Goal: Task Accomplishment & Management: Use online tool/utility

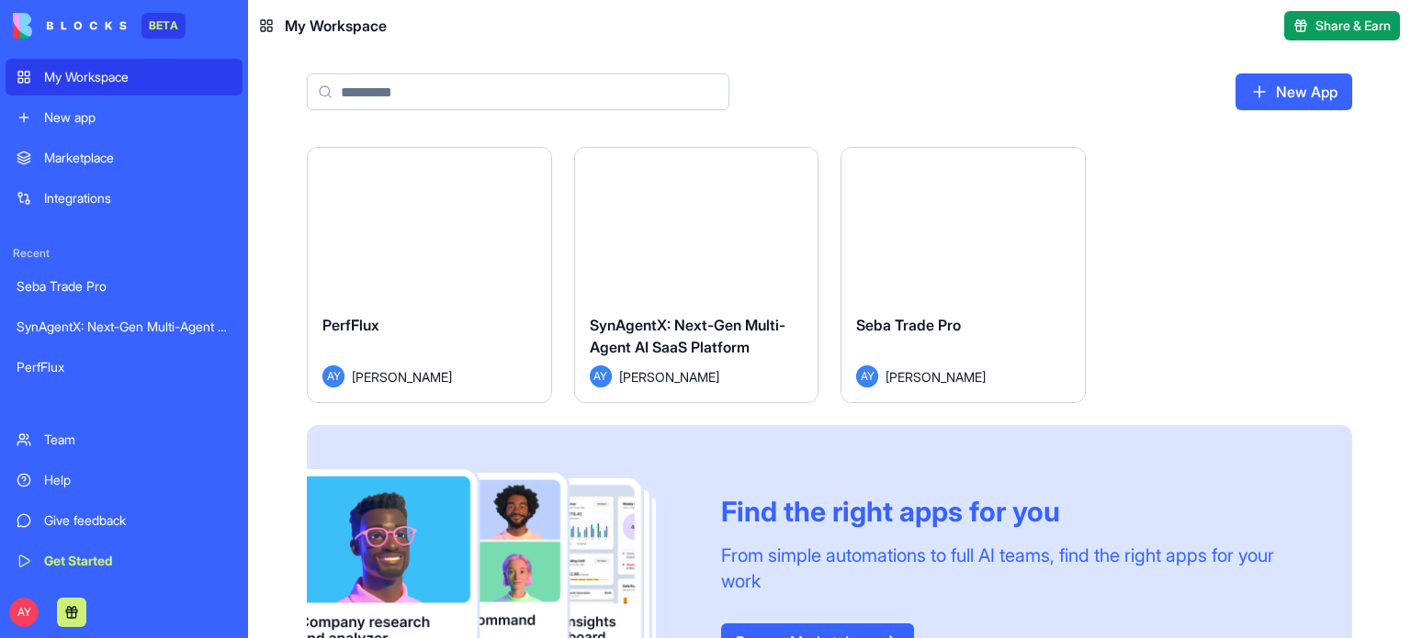
click at [919, 273] on div "Launch" at bounding box center [962, 224] width 243 height 152
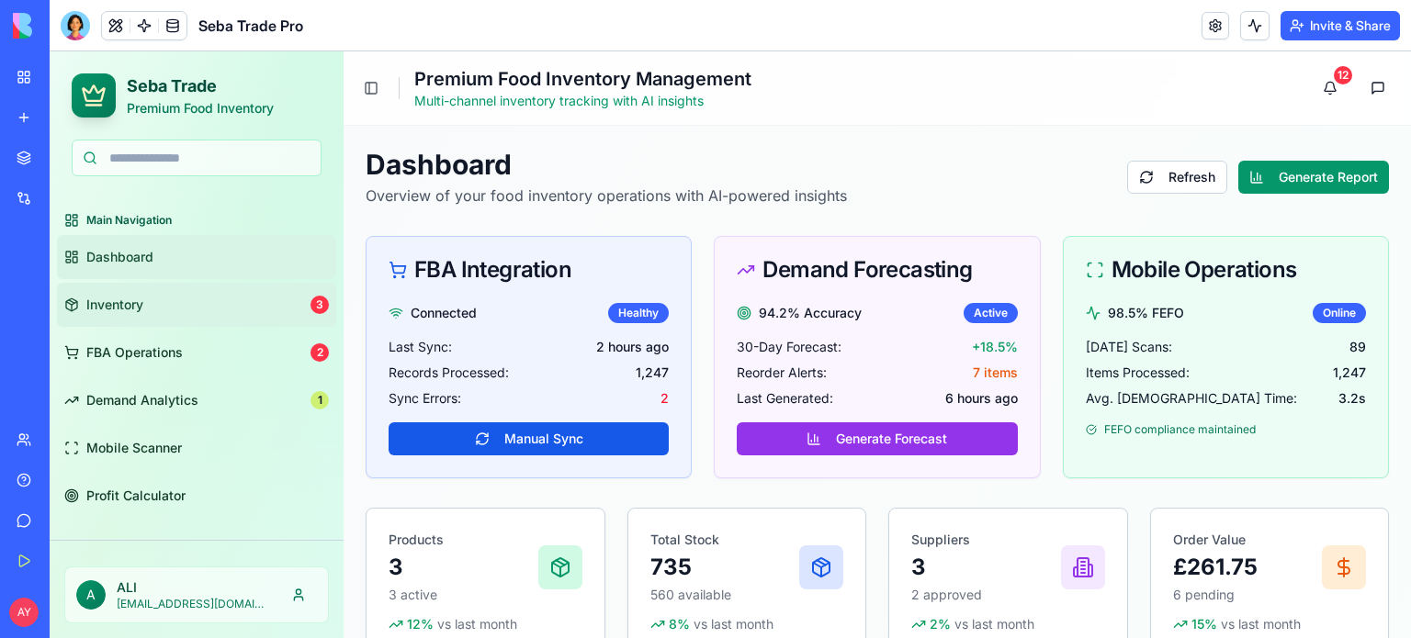
click at [159, 311] on link "Inventory 3" at bounding box center [196, 305] width 279 height 44
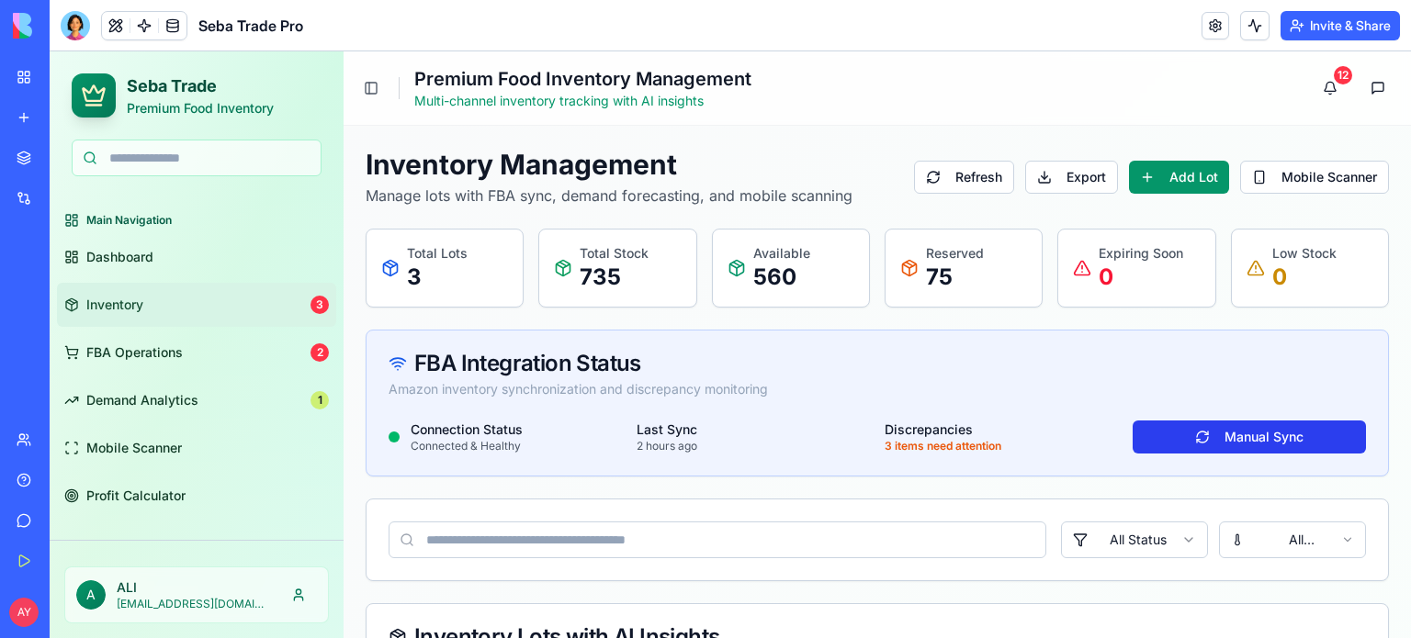
click at [1254, 428] on button "Manual Sync" at bounding box center [1248, 437] width 233 height 33
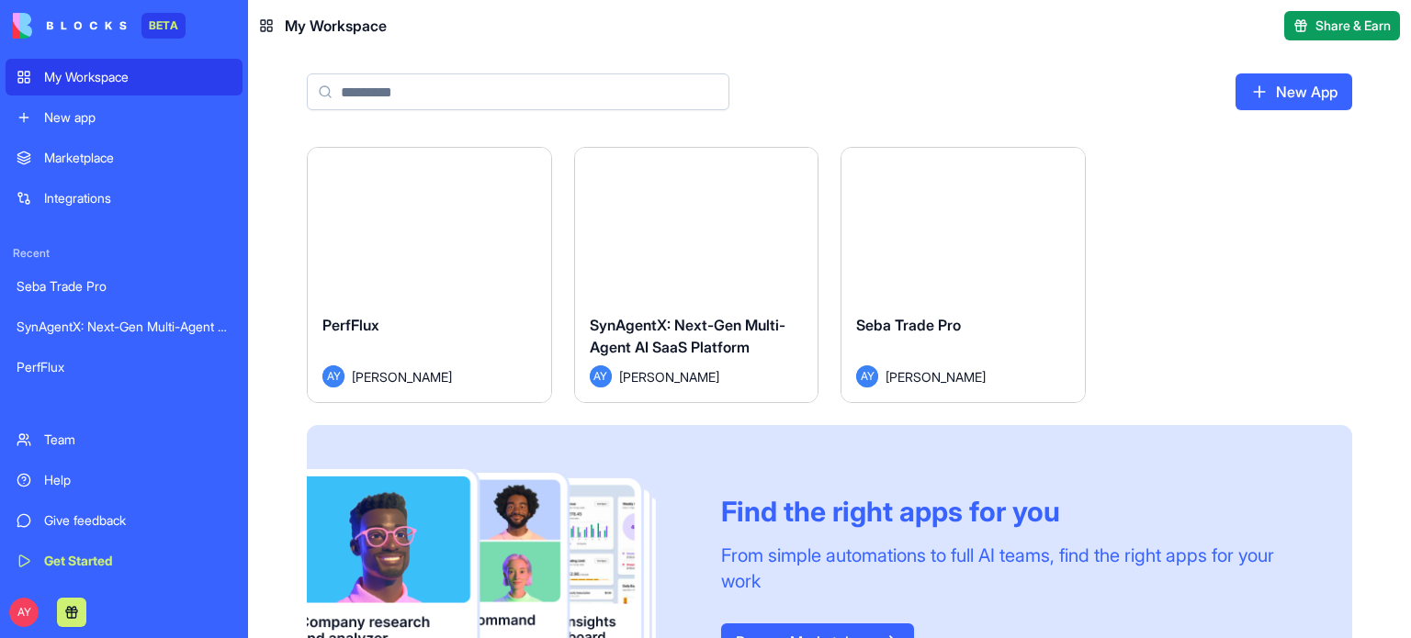
click at [796, 170] on html "BETA My Workspace New app Marketplace Integrations Recent Seba Trade Pro SynAge…" at bounding box center [705, 319] width 1411 height 638
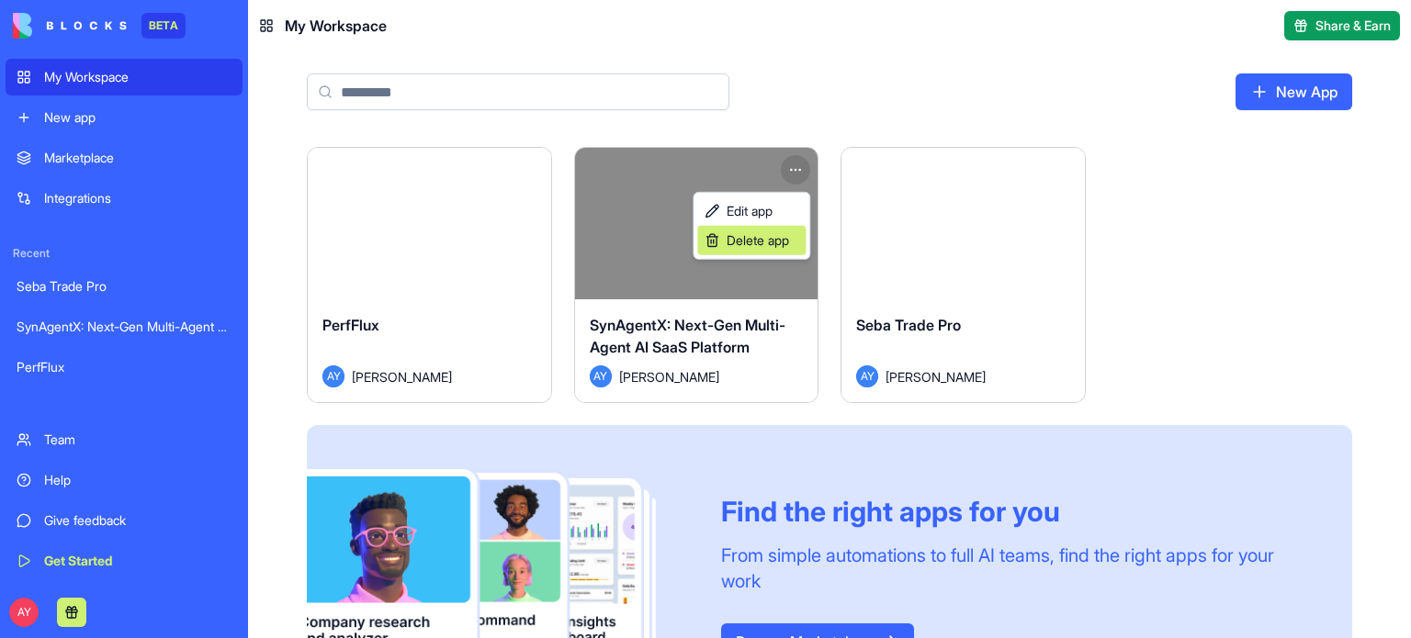
click at [768, 242] on span "Delete app" at bounding box center [757, 240] width 62 height 18
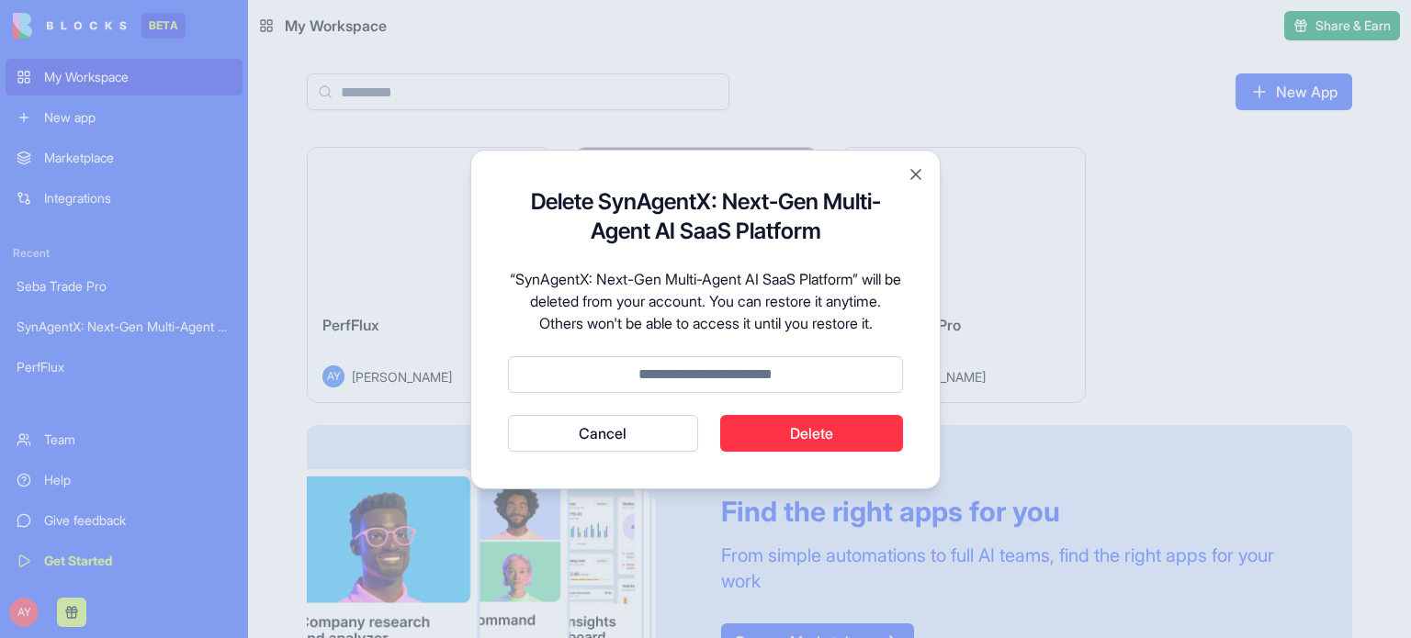
click at [768, 428] on button "Delete" at bounding box center [812, 433] width 184 height 37
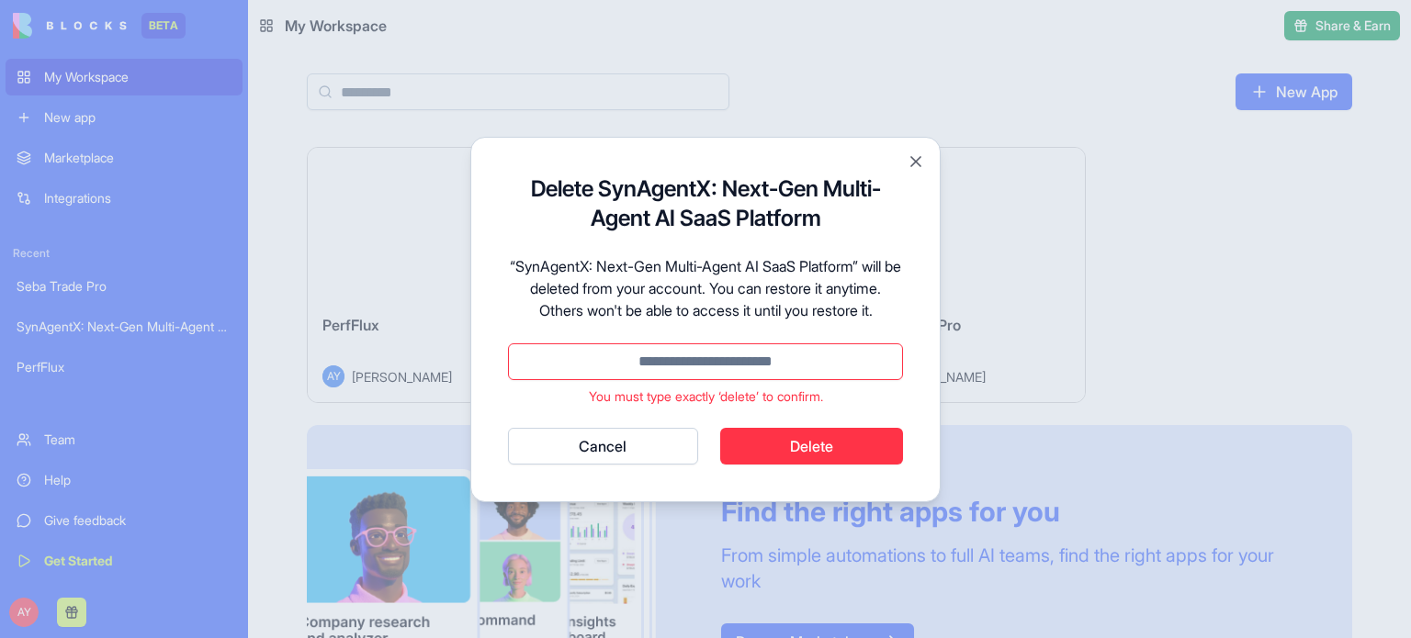
click at [792, 446] on button "Delete" at bounding box center [812, 446] width 184 height 37
type input "******"
click at [508, 428] on button "Cancel" at bounding box center [603, 446] width 190 height 37
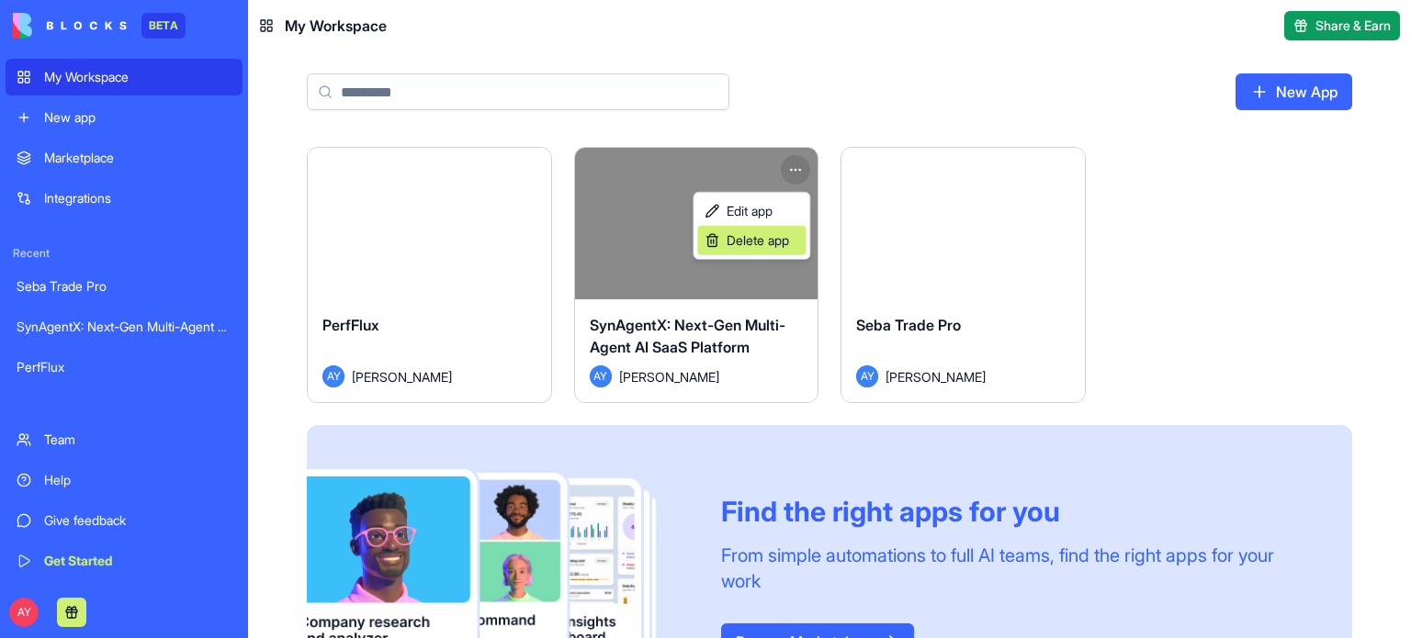
click at [738, 242] on span "Delete app" at bounding box center [757, 240] width 62 height 18
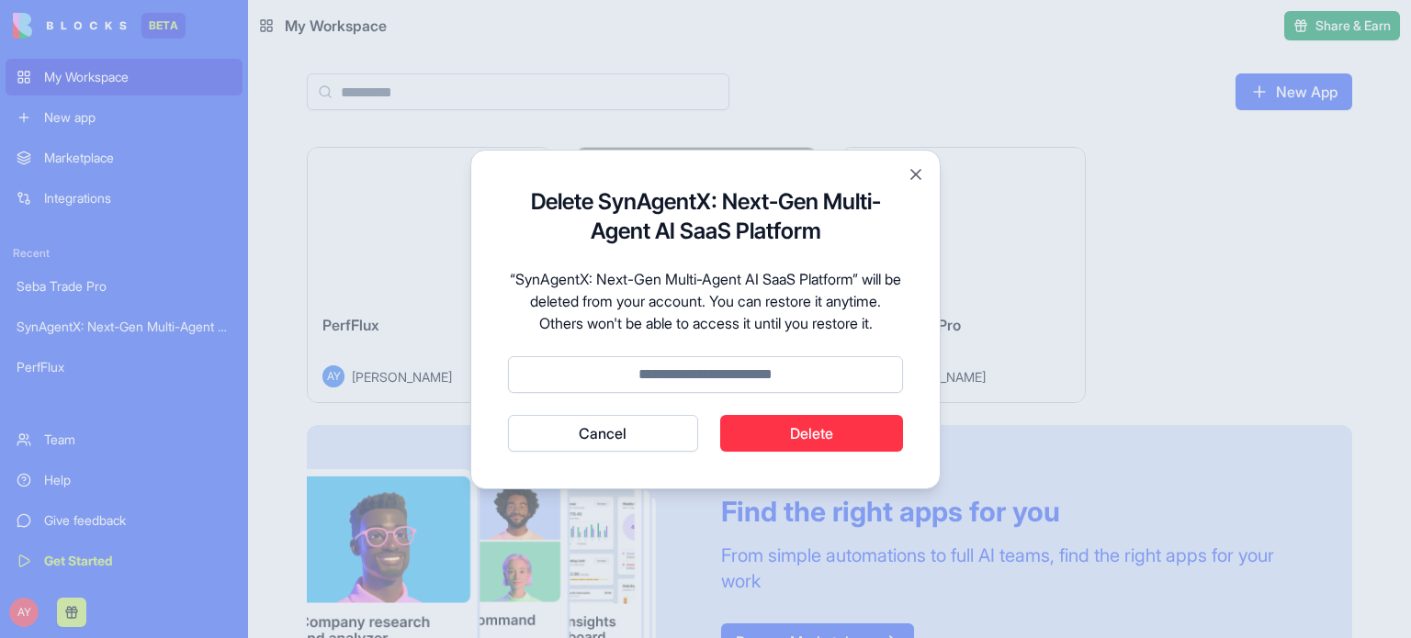
type input "*"
type input "******"
click at [802, 433] on button "Delete" at bounding box center [812, 433] width 184 height 37
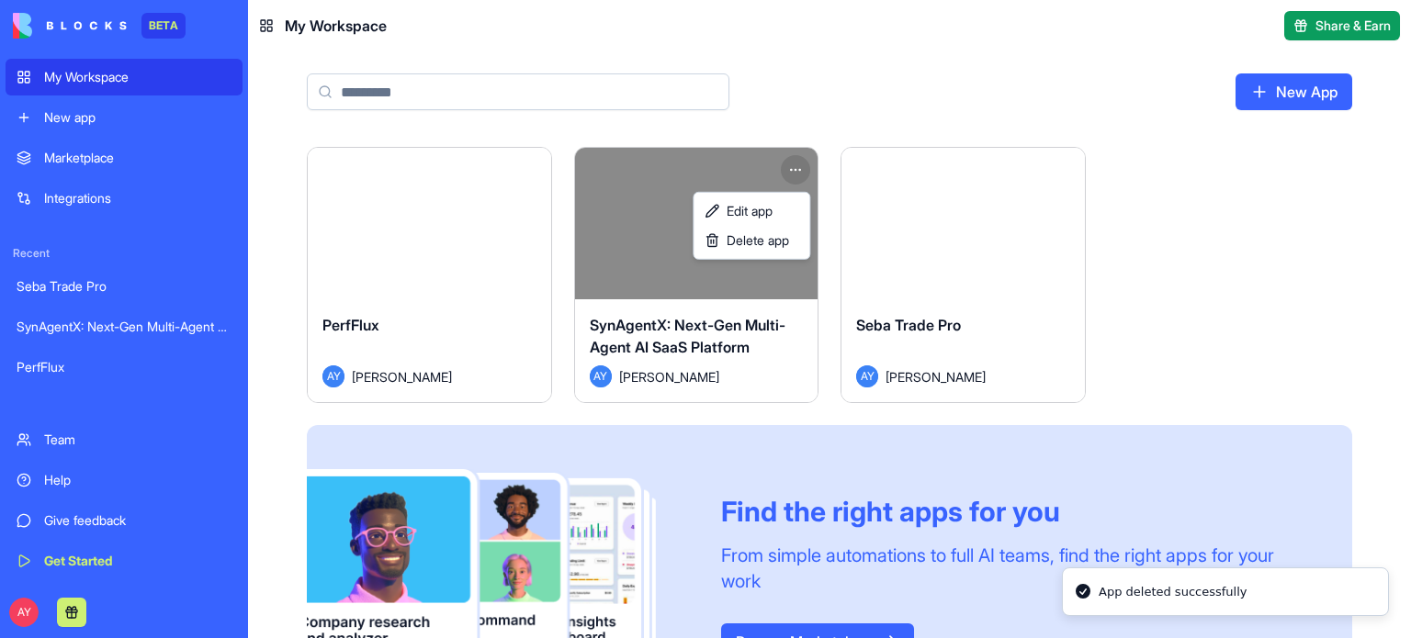
click at [498, 283] on html "BETA My Workspace New app Marketplace Integrations Recent Seba Trade Pro SynAge…" at bounding box center [705, 319] width 1411 height 638
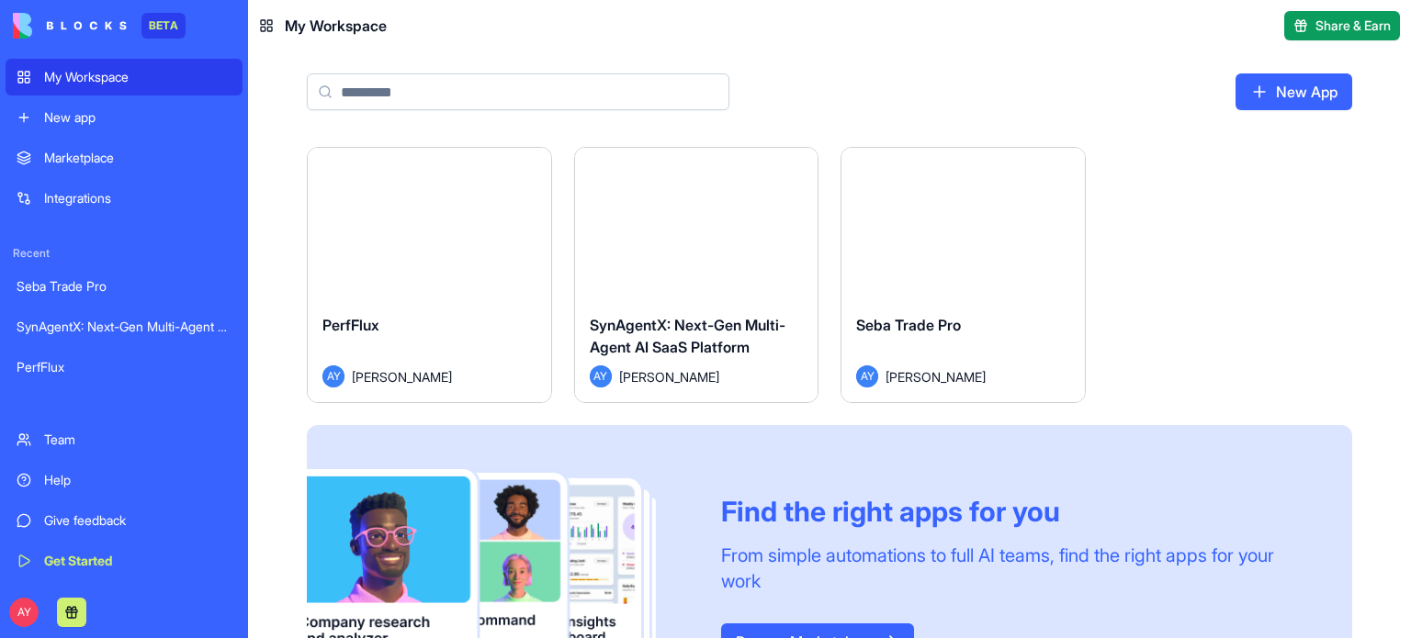
click at [529, 173] on html "BETA My Workspace New app Marketplace Integrations Recent Seba Trade Pro SynAge…" at bounding box center [705, 319] width 1411 height 638
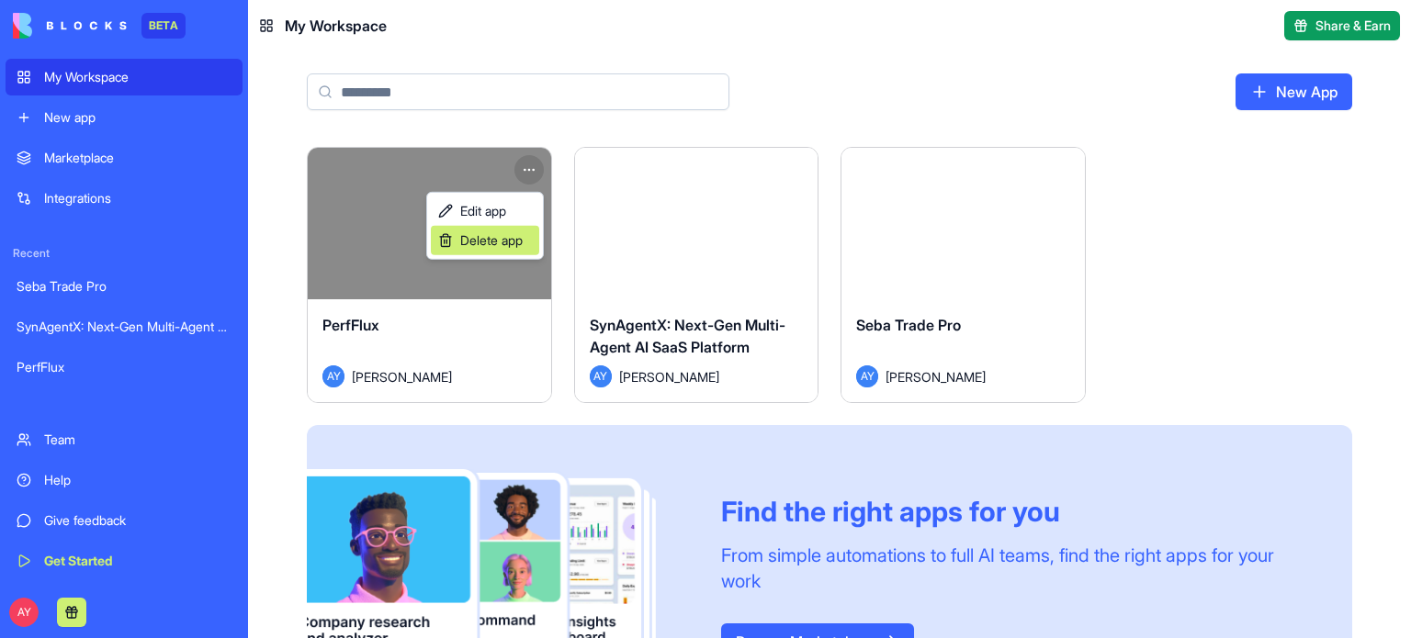
click at [511, 242] on span "Delete app" at bounding box center [491, 240] width 62 height 18
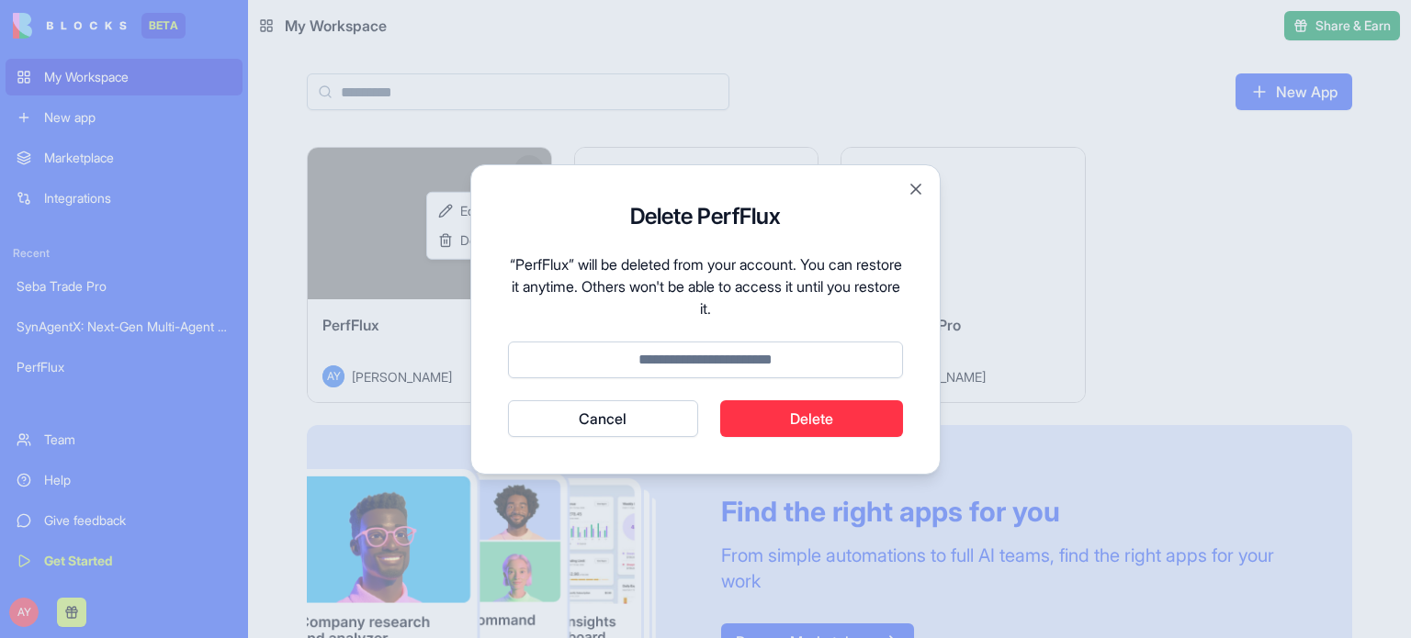
click at [710, 370] on input at bounding box center [705, 360] width 395 height 37
type input "******"
click at [892, 289] on p "“PerfFlux” will be deleted from your account. You can restore it anytime. Other…" at bounding box center [705, 286] width 395 height 66
click at [792, 416] on button "Delete" at bounding box center [812, 418] width 184 height 37
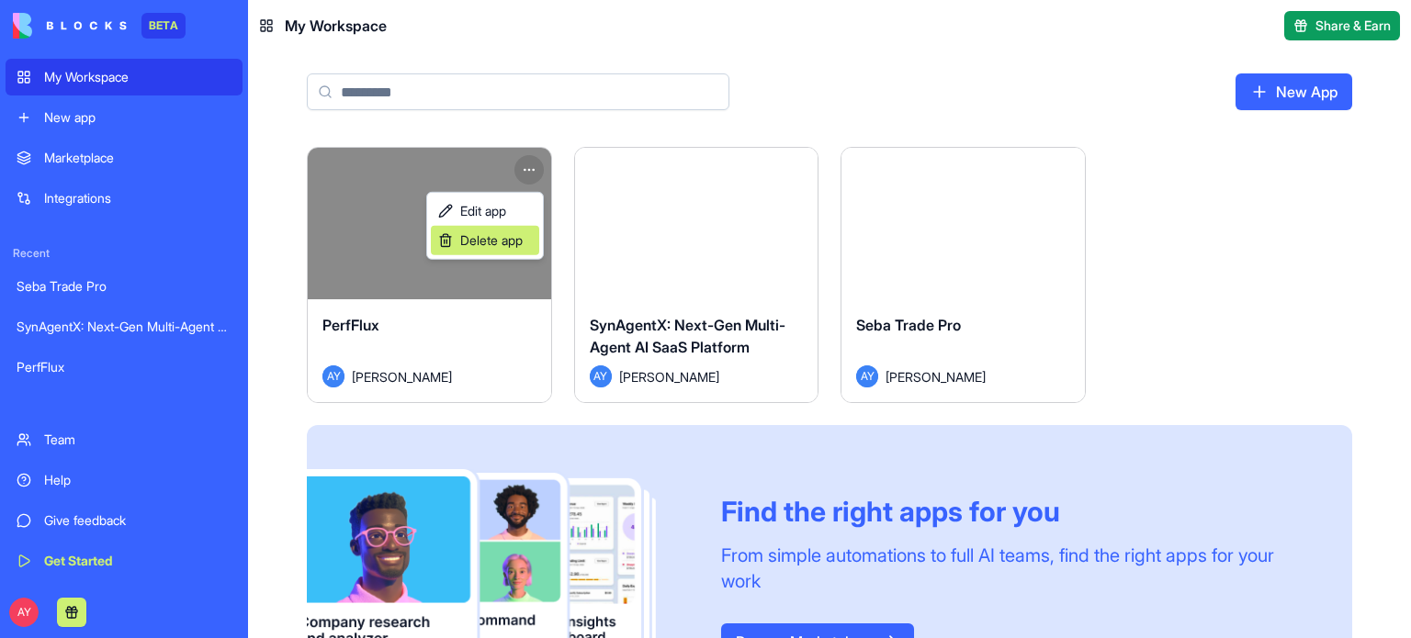
click at [483, 238] on span "Delete app" at bounding box center [491, 240] width 62 height 18
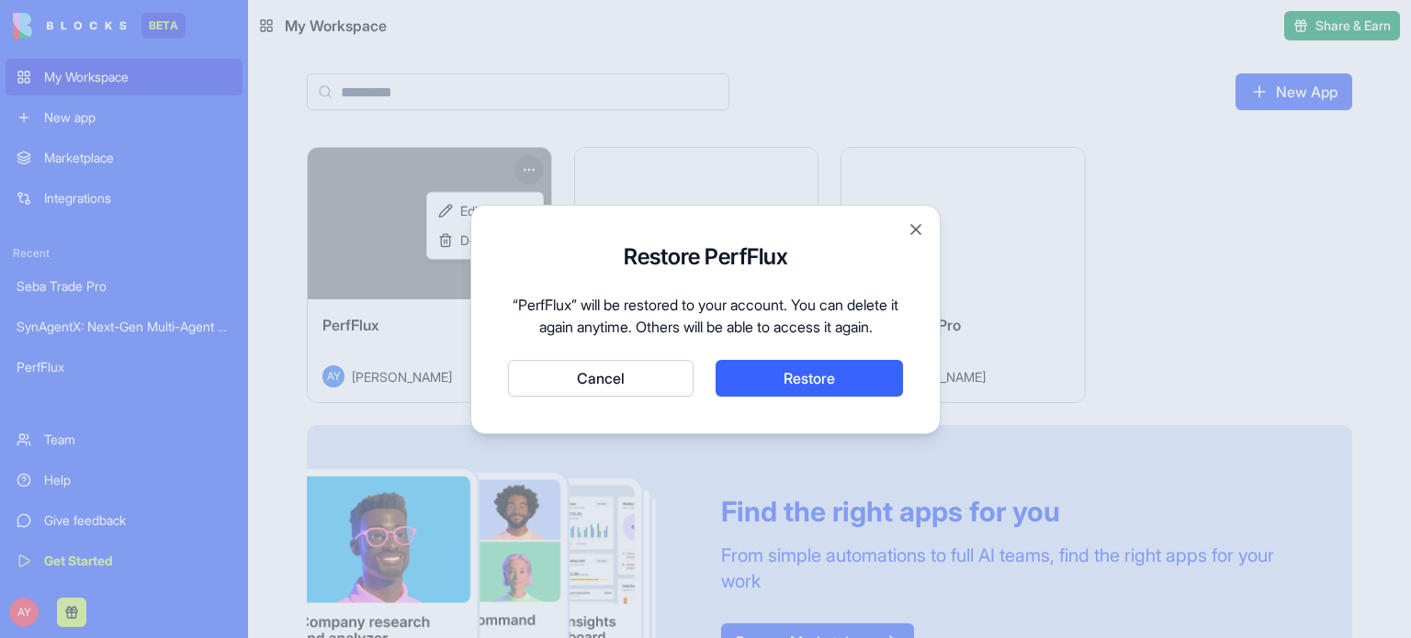
click at [623, 389] on button "Cancel" at bounding box center [601, 378] width 186 height 37
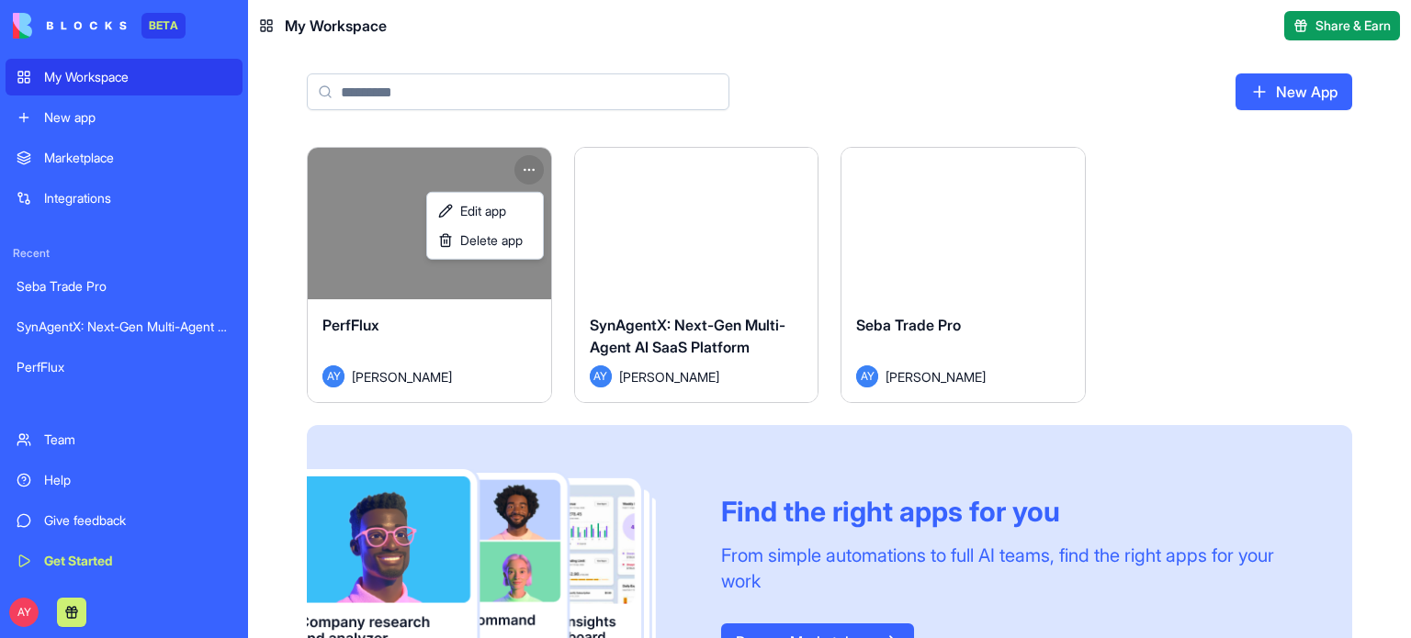
click at [1267, 91] on html "BETA My Workspace New app Marketplace Integrations Recent Seba Trade Pro SynAge…" at bounding box center [705, 319] width 1411 height 638
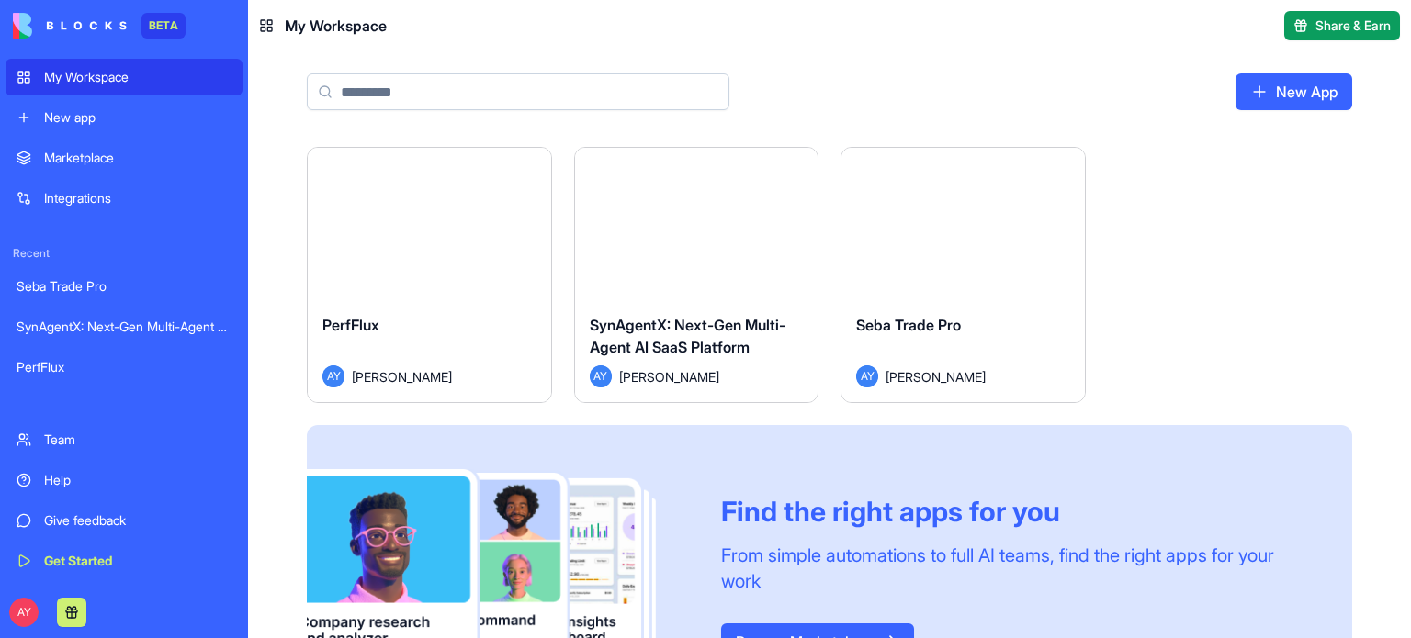
click at [1267, 91] on link "New App" at bounding box center [1293, 91] width 117 height 37
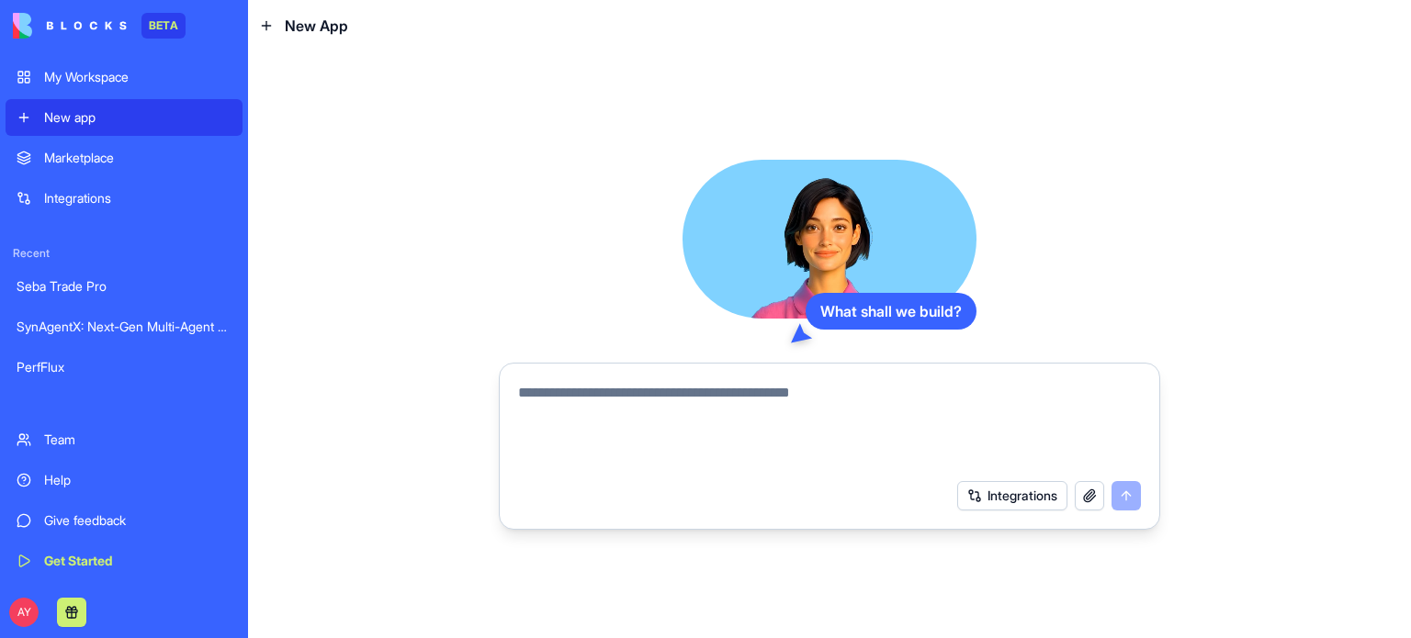
click at [578, 405] on textarea at bounding box center [829, 426] width 623 height 88
drag, startPoint x: 580, startPoint y: 398, endPoint x: 570, endPoint y: 402, distance: 10.3
click at [580, 398] on textarea at bounding box center [829, 426] width 623 height 88
paste textarea "**********"
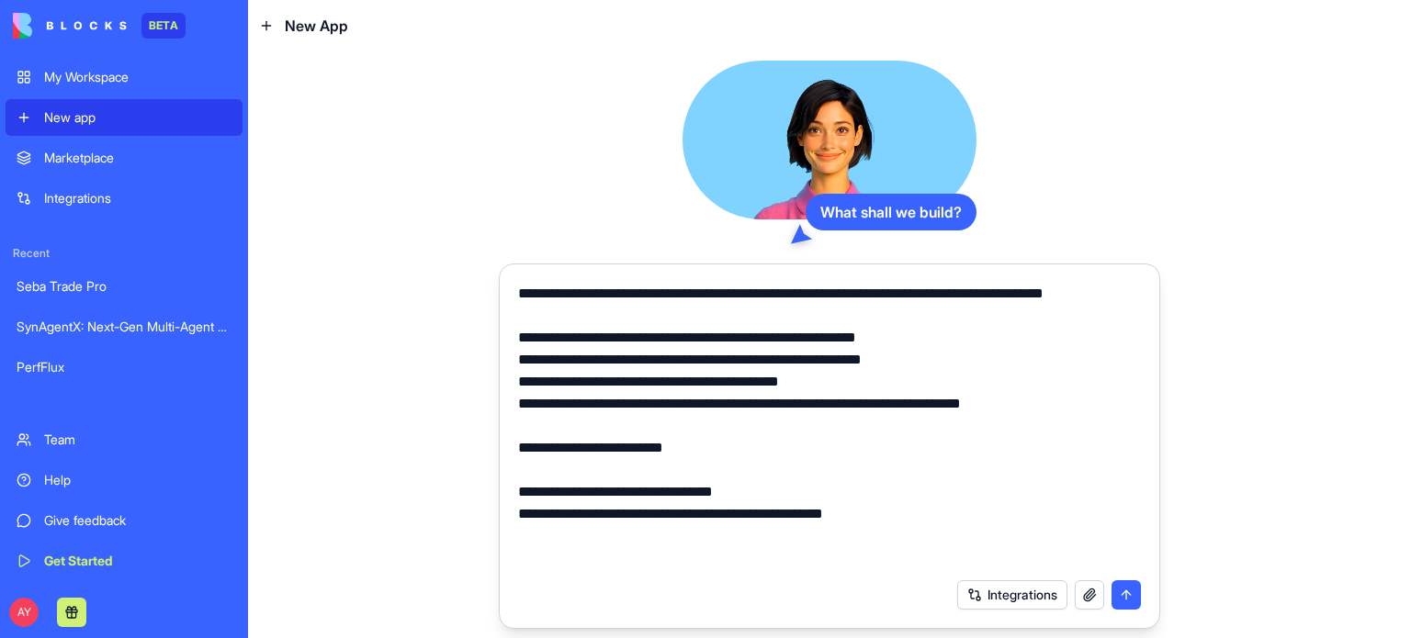
type textarea "**********"
click at [1125, 593] on button "submit" at bounding box center [1125, 594] width 29 height 29
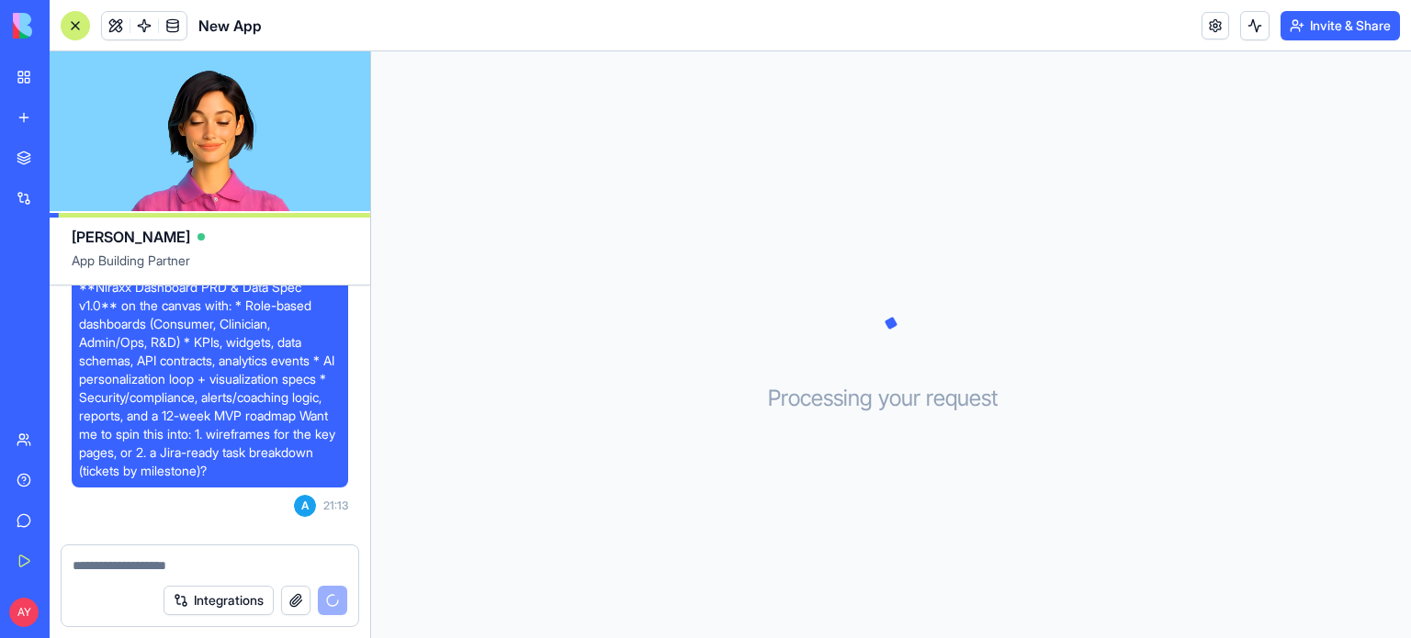
scroll to position [522, 0]
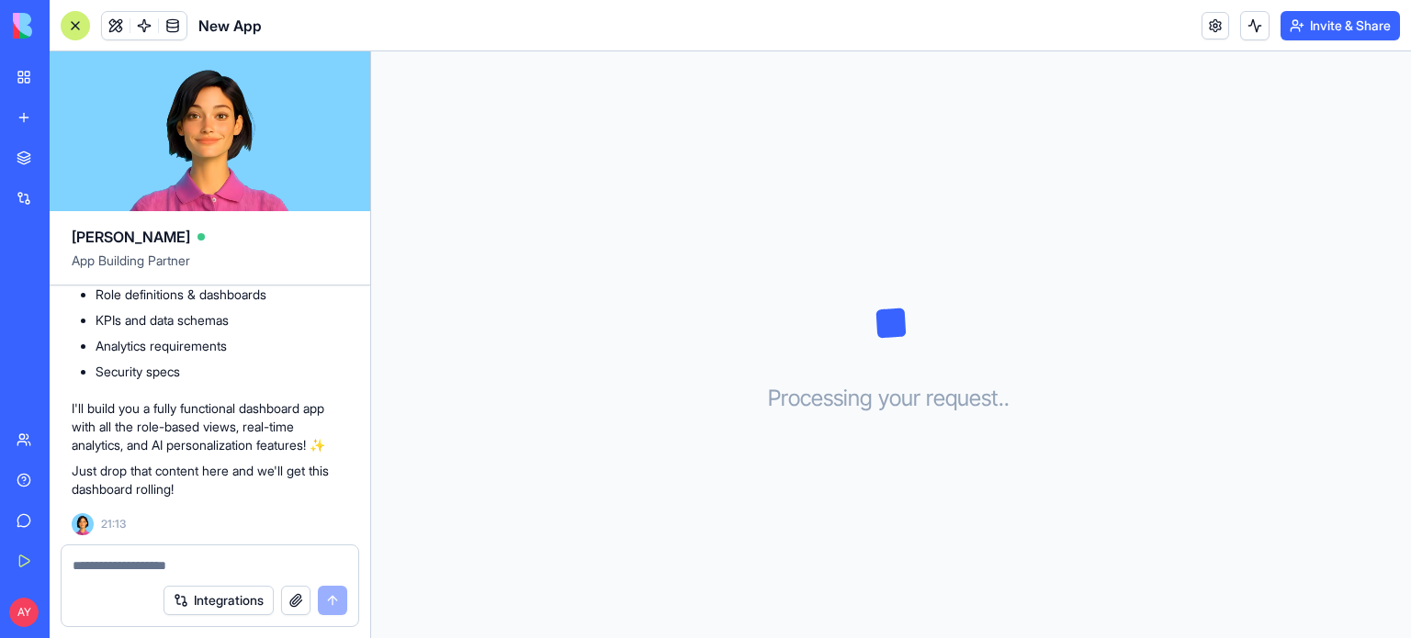
click at [85, 570] on textarea at bounding box center [210, 566] width 275 height 18
paste textarea "**********"
type textarea "**********"
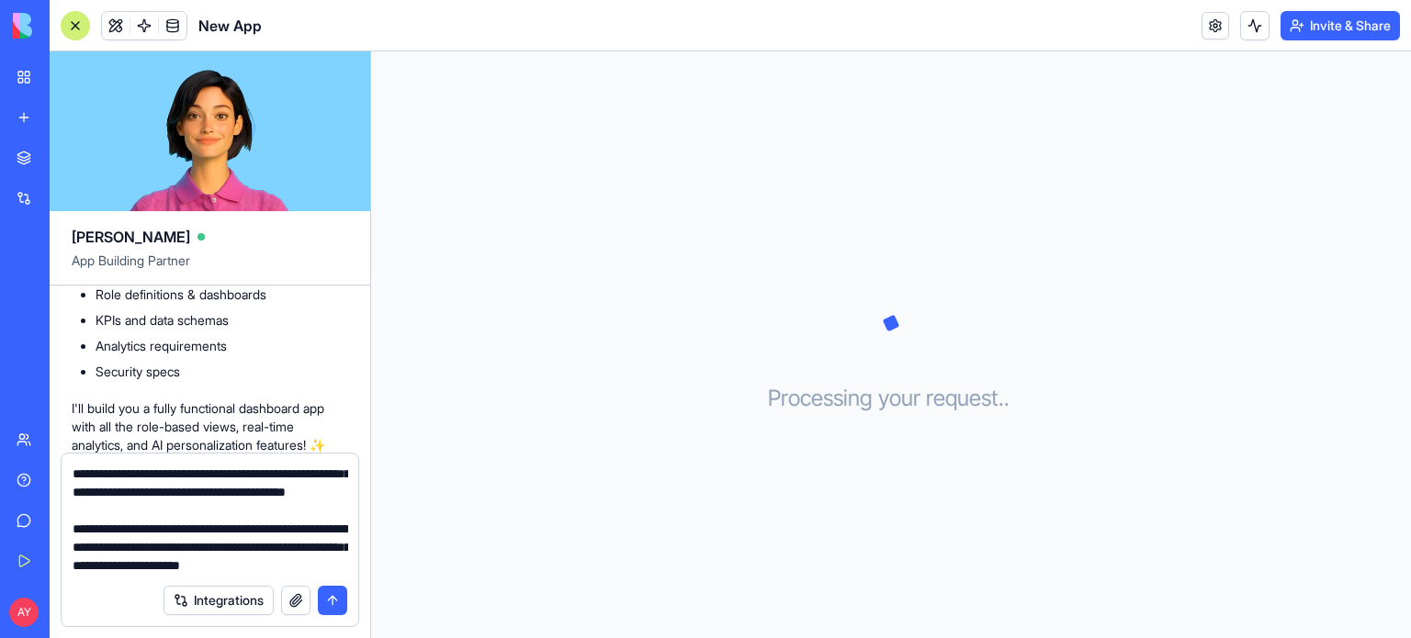
scroll to position [0, 0]
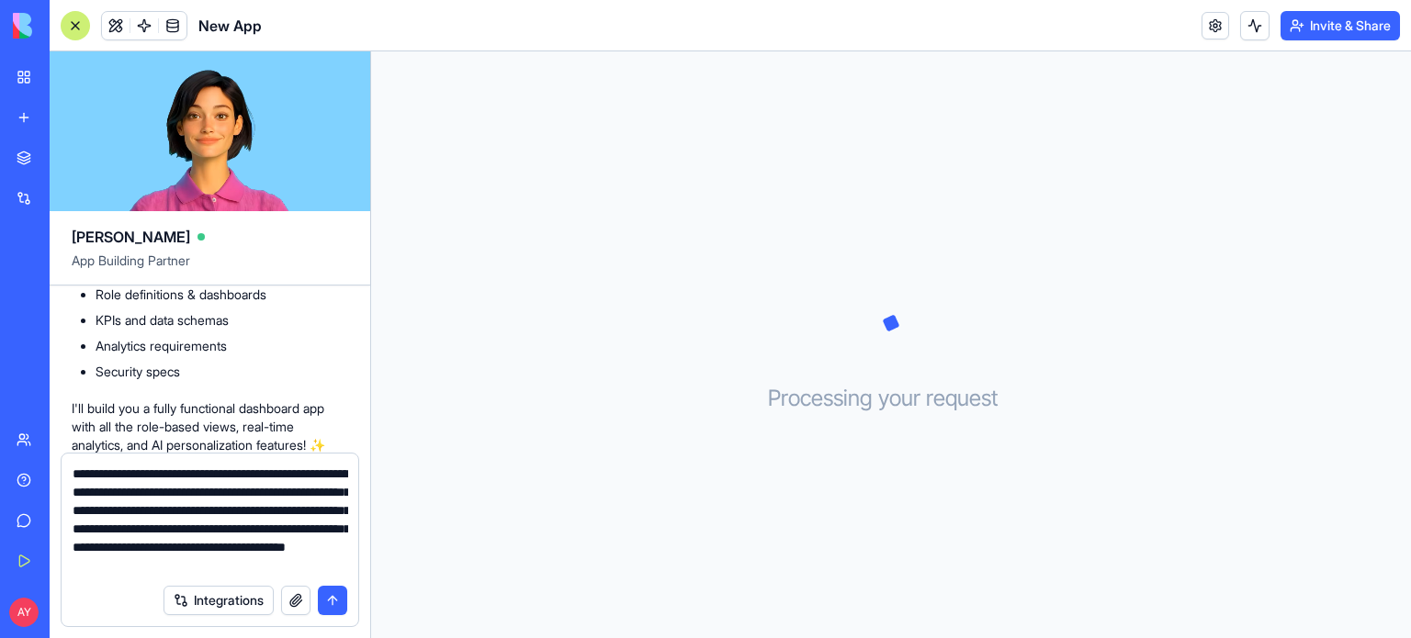
drag, startPoint x: 211, startPoint y: 546, endPoint x: 31, endPoint y: 352, distance: 265.2
click at [31, 352] on div "BETA My Workspace New app Marketplace Integrations Recent Seba Trade Pro New Ap…" at bounding box center [705, 319] width 1411 height 638
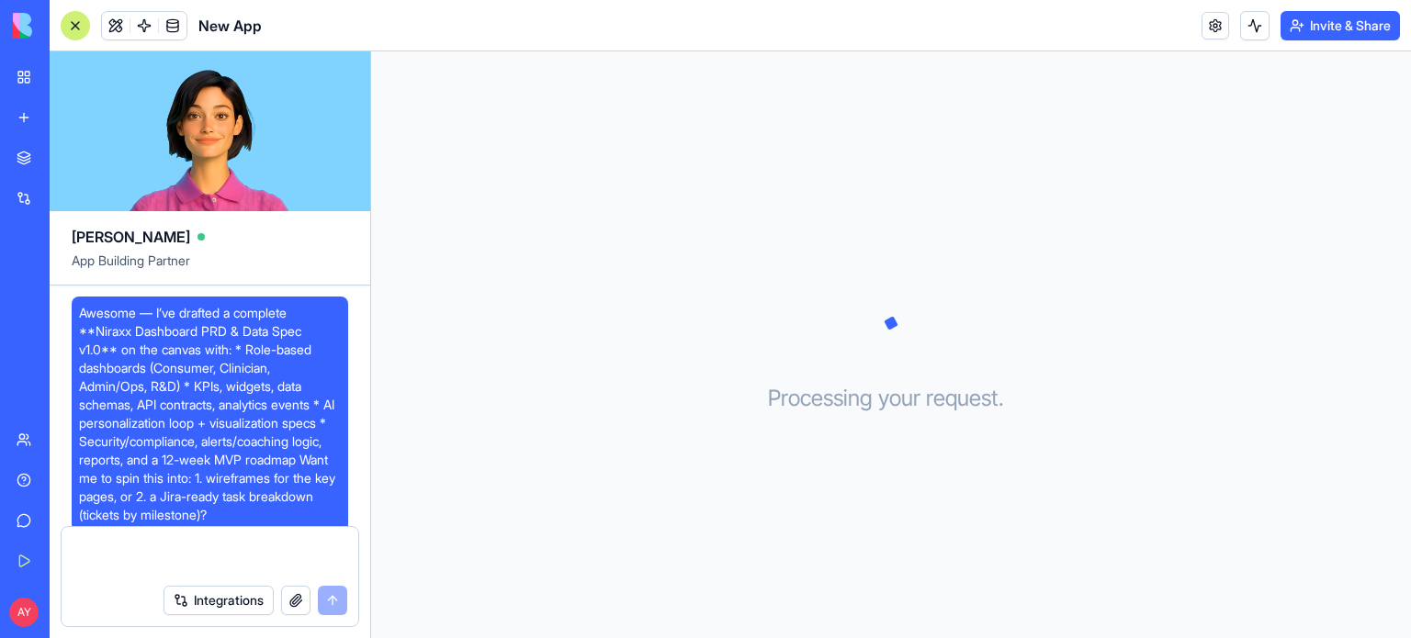
click at [1360, 298] on div "Processing your request . . ." at bounding box center [891, 344] width 1040 height 587
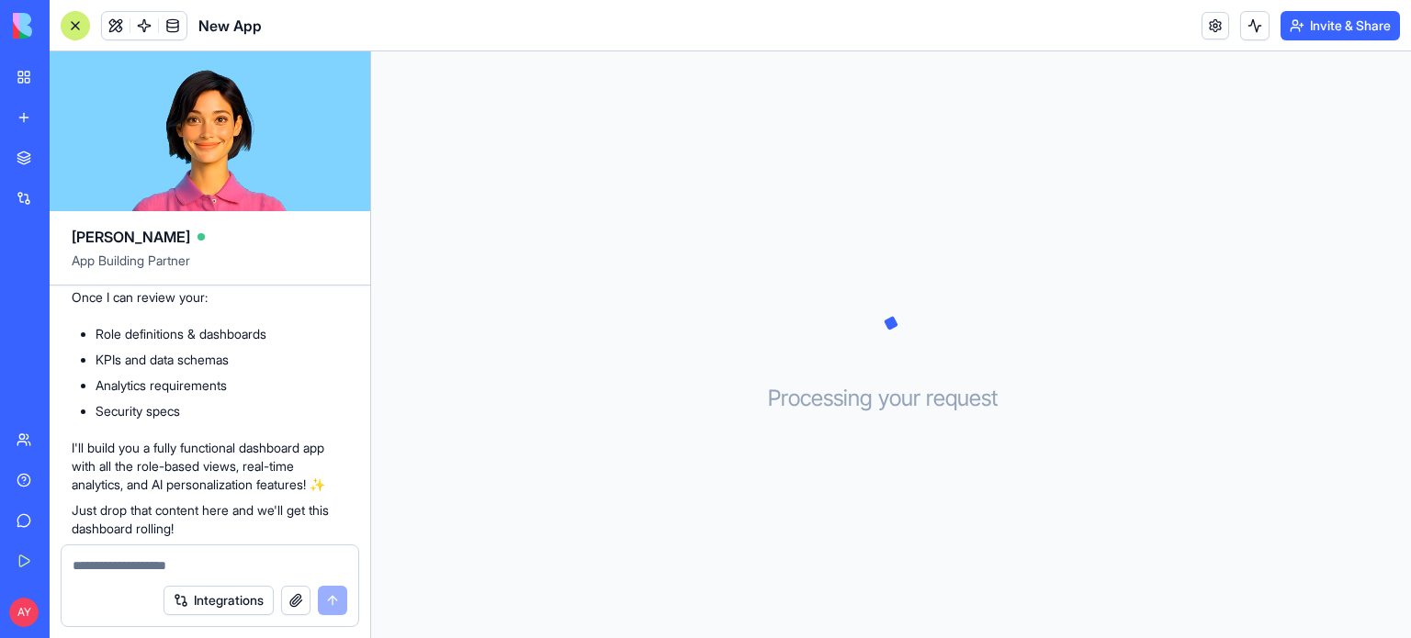
scroll to position [522, 0]
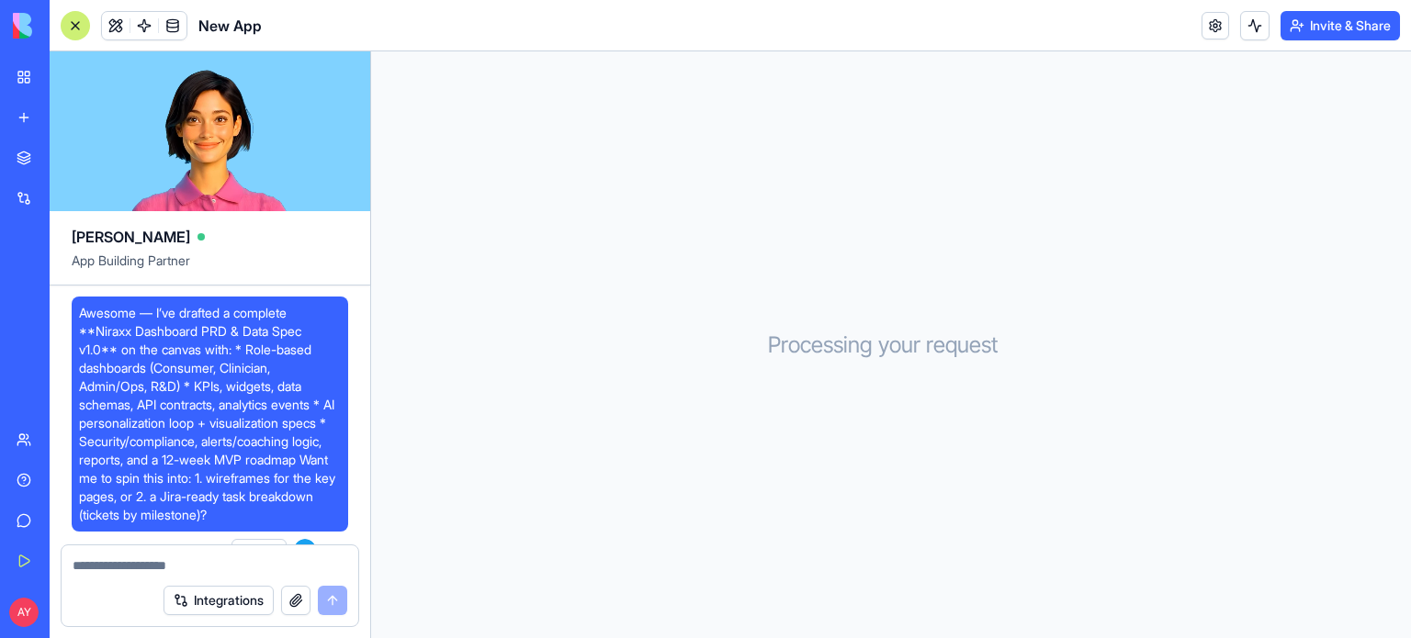
scroll to position [522, 0]
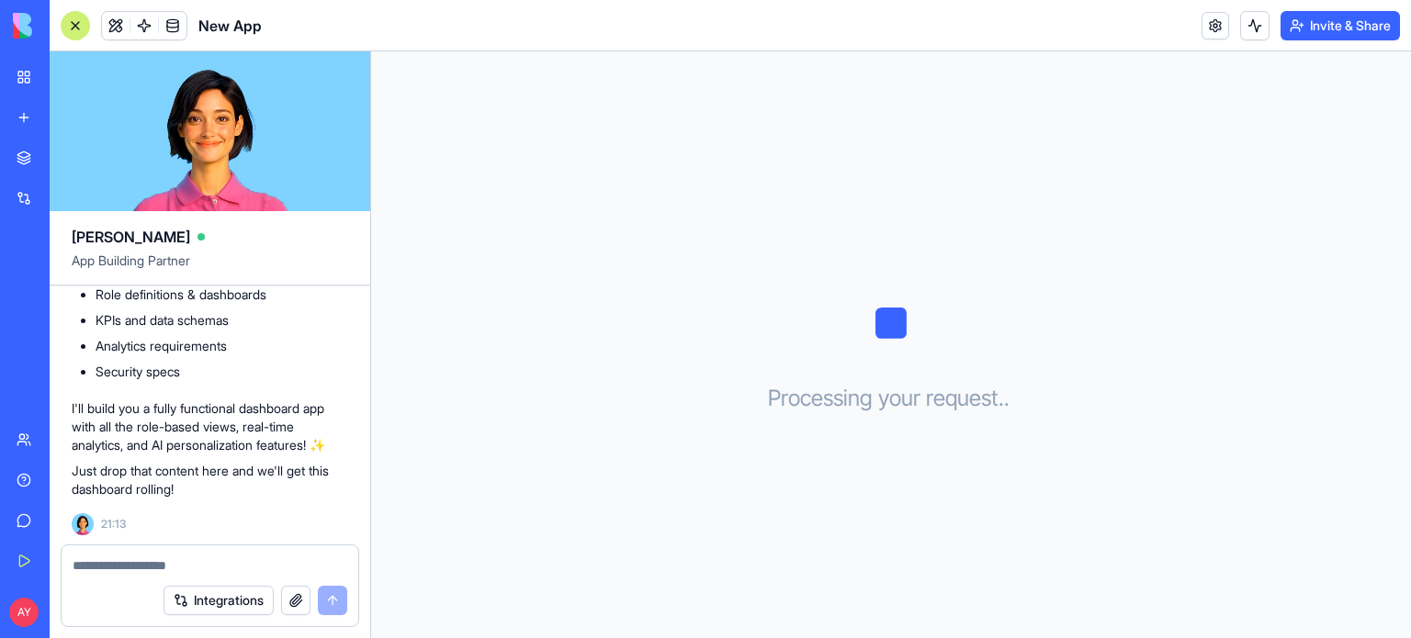
click at [68, 73] on div "My Workspace" at bounding box center [56, 77] width 24 height 18
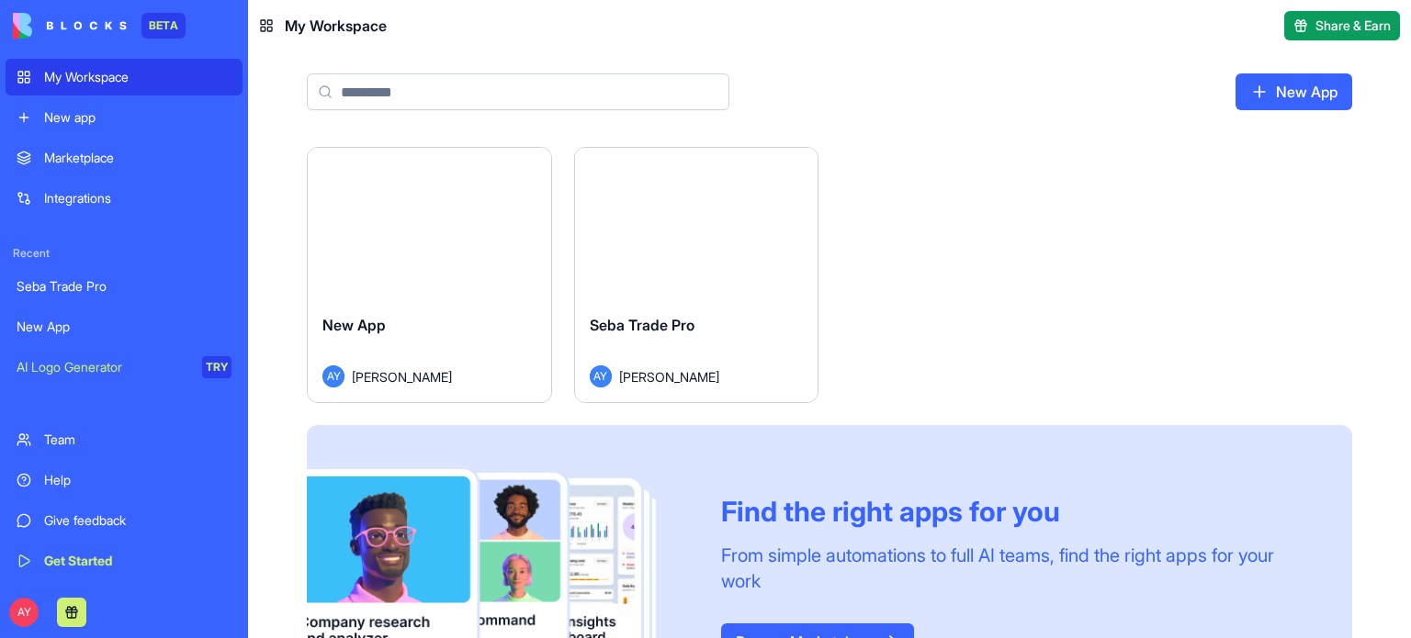
click at [438, 265] on div "Launch" at bounding box center [429, 224] width 243 height 152
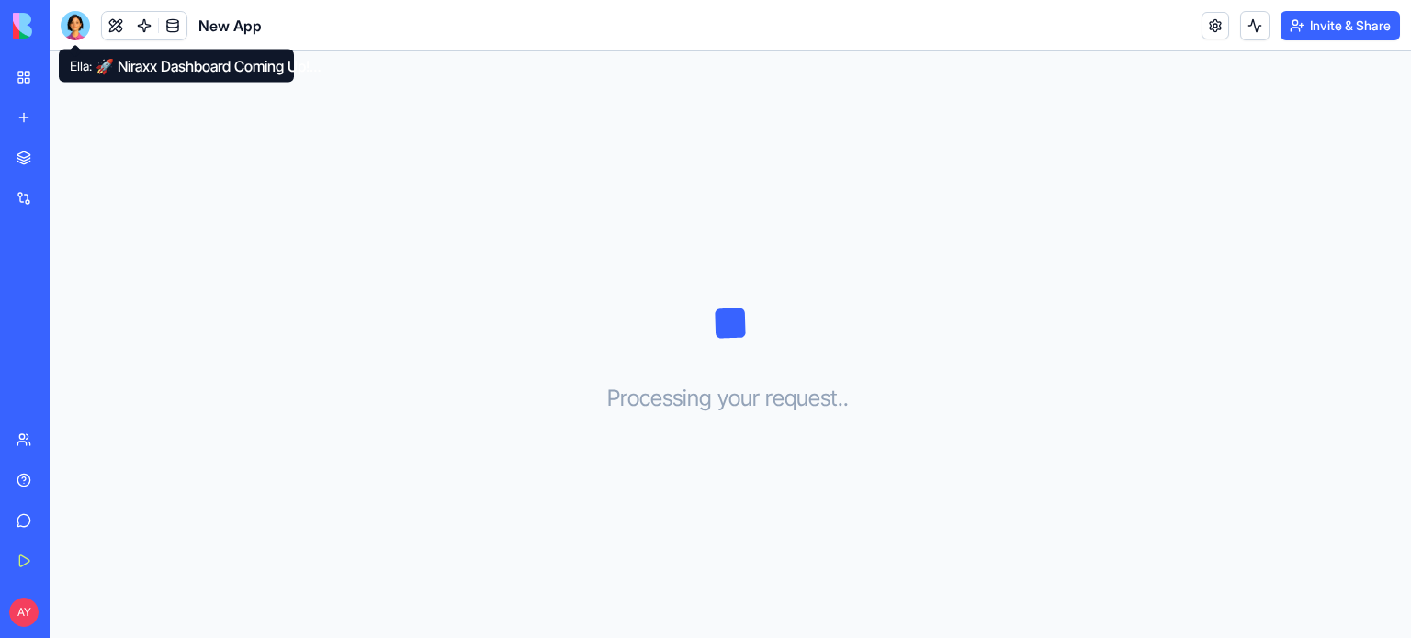
click at [82, 25] on div at bounding box center [75, 25] width 29 height 29
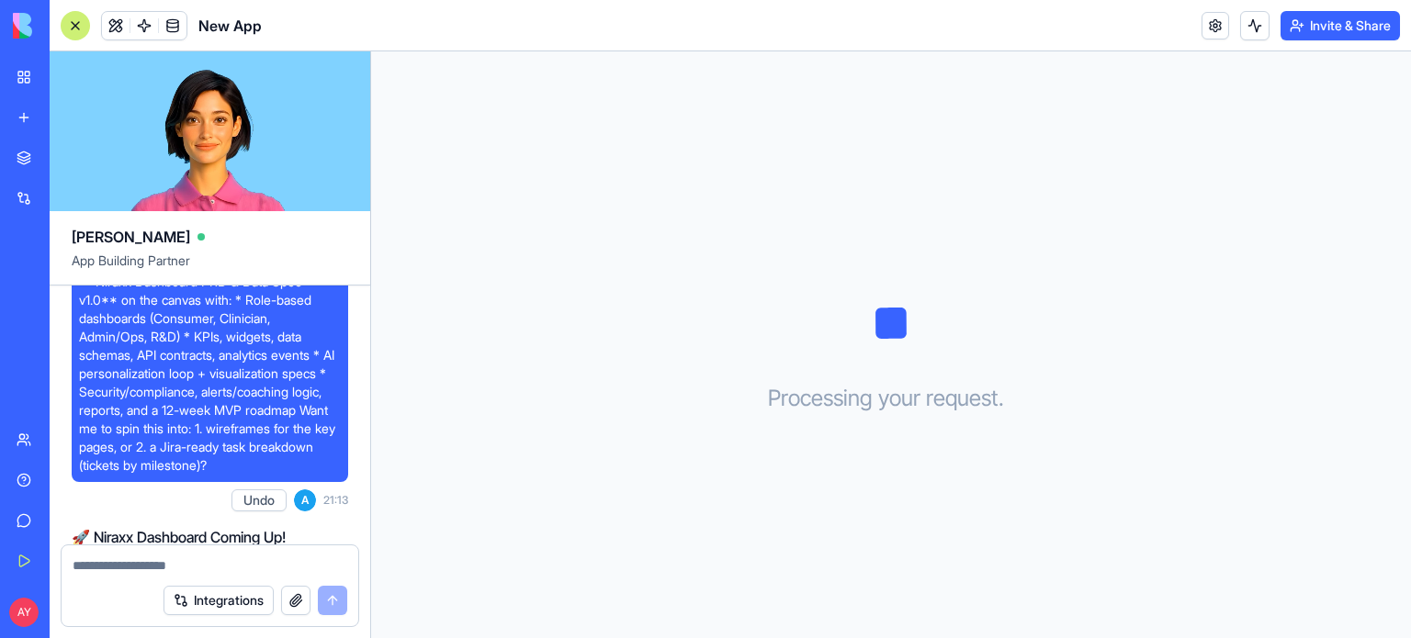
scroll to position [522, 0]
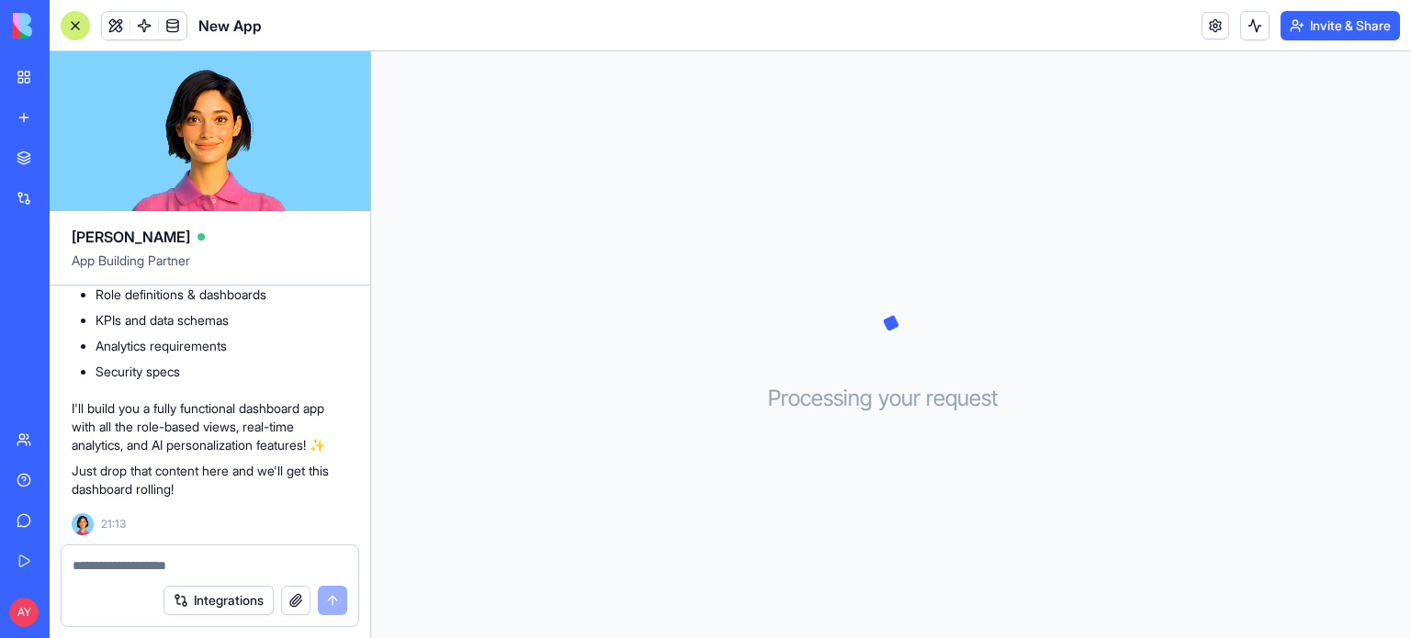
click at [114, 557] on textarea at bounding box center [210, 566] width 275 height 18
paste textarea "**********"
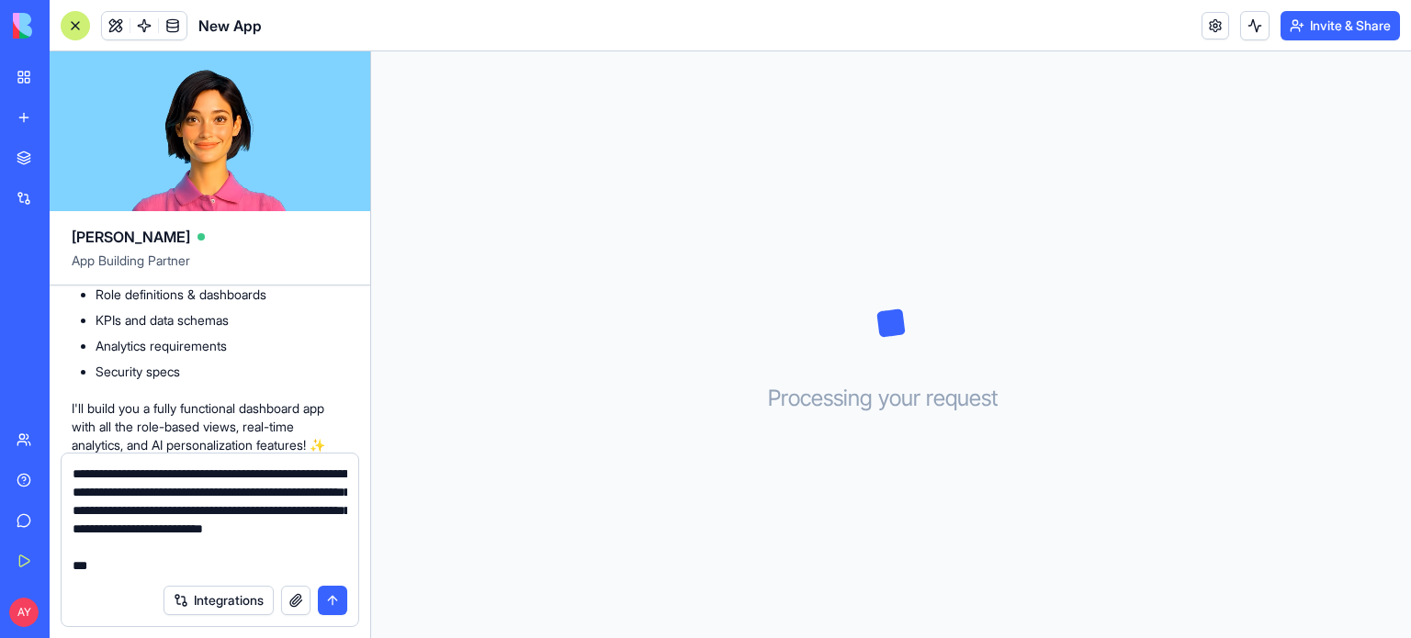
scroll to position [2809, 0]
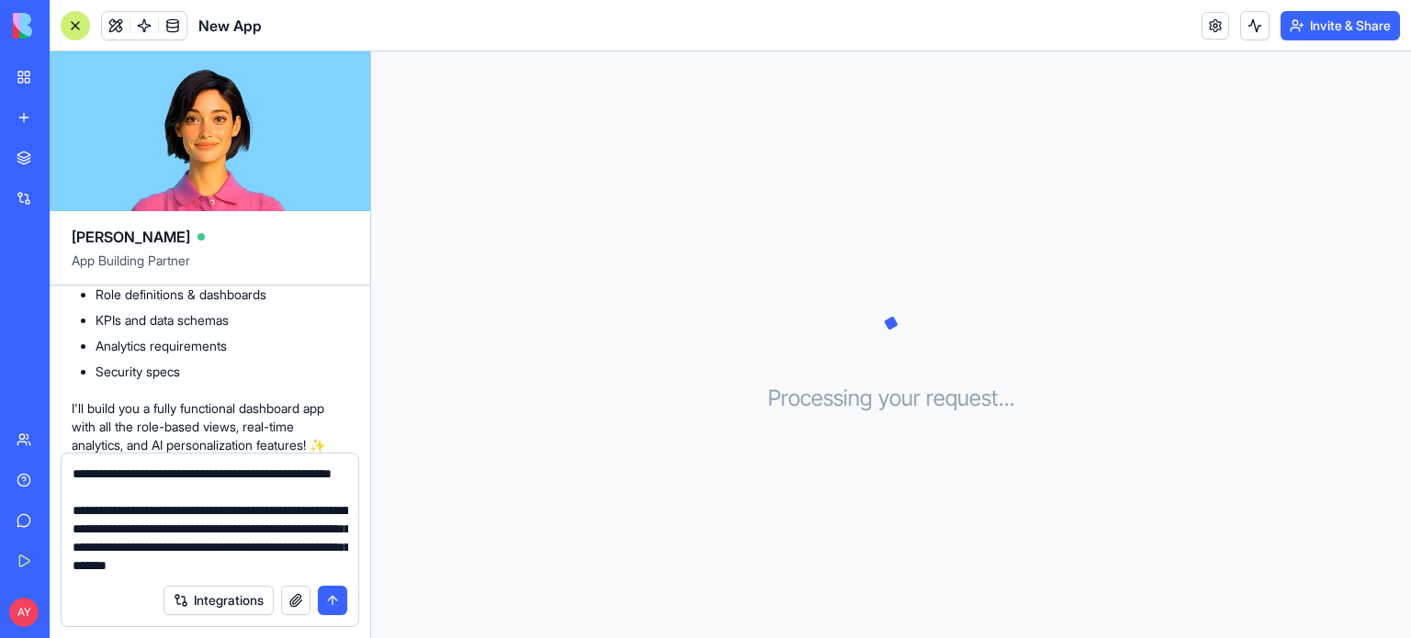
type textarea "**********"
click at [331, 597] on button "submit" at bounding box center [332, 600] width 29 height 29
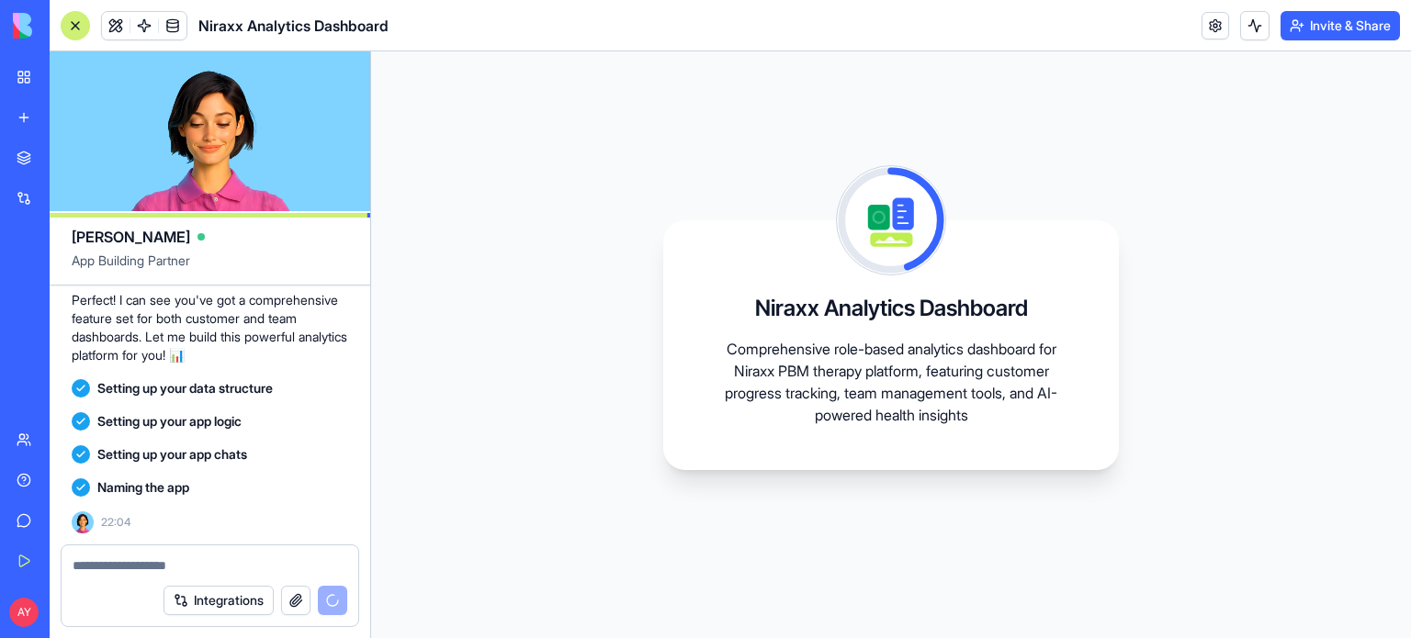
scroll to position [2722, 0]
